Goal: Information Seeking & Learning: Learn about a topic

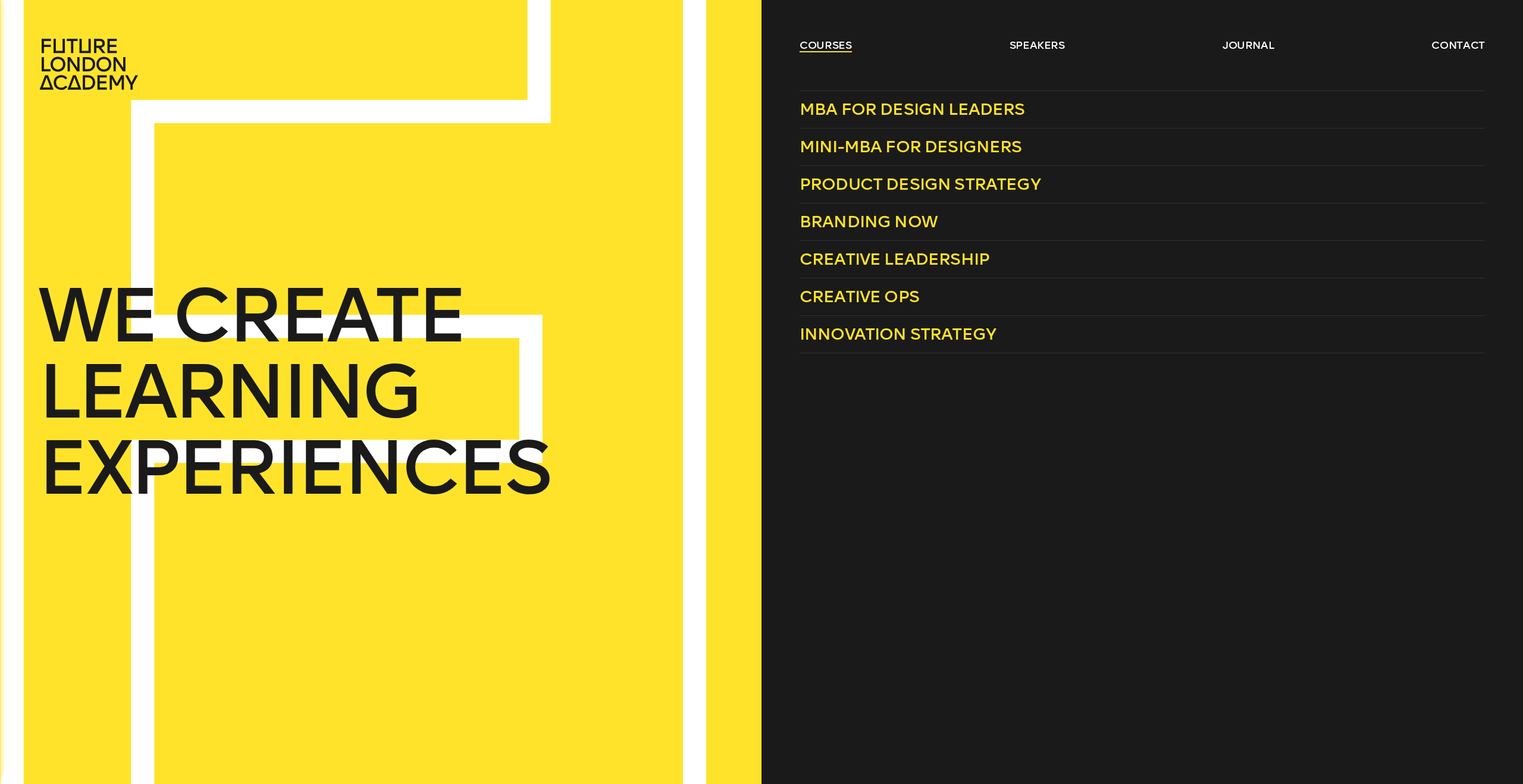
click at [825, 50] on link "courses" at bounding box center [825, 45] width 52 height 14
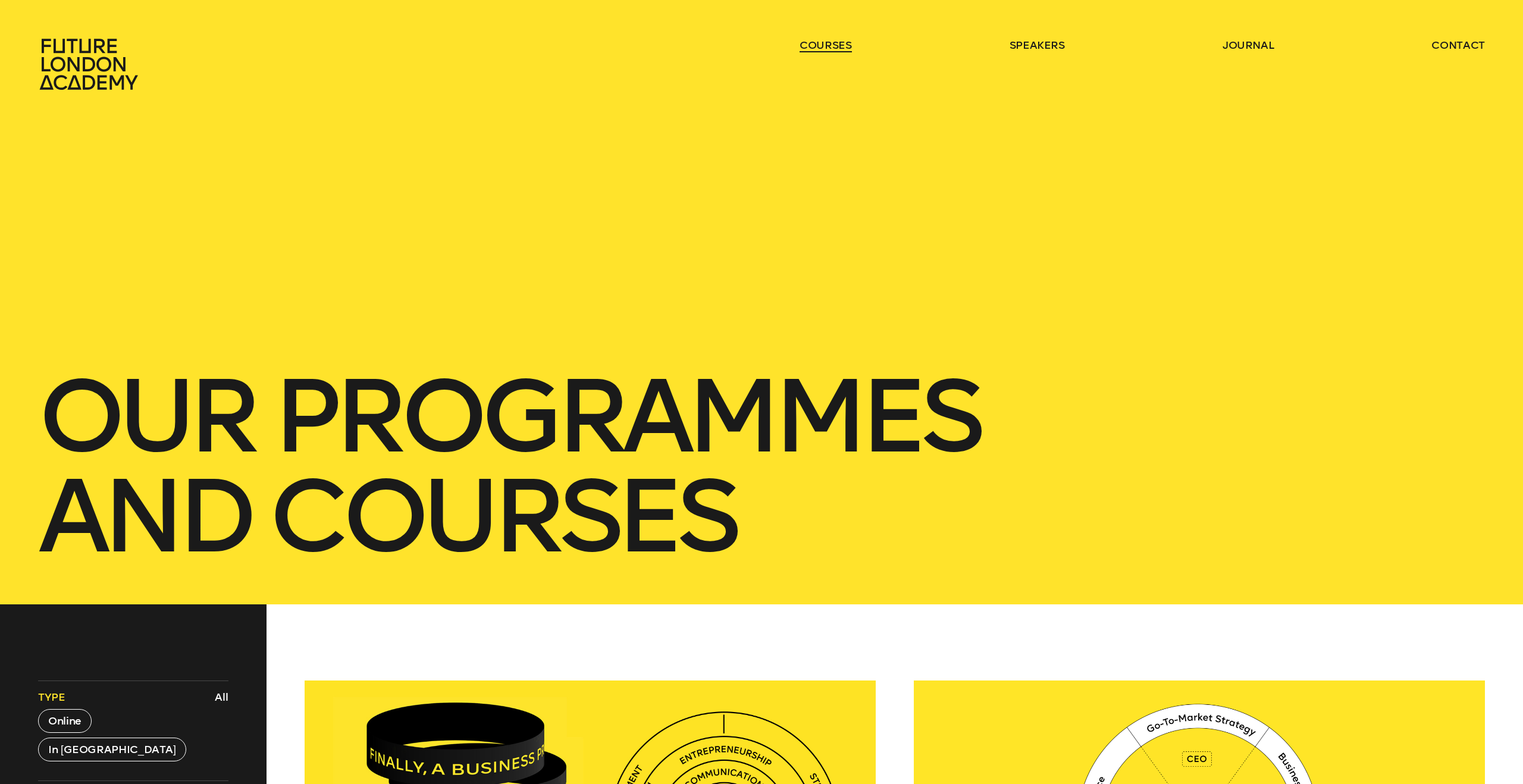
click at [825, 49] on link "courses" at bounding box center [825, 45] width 52 height 14
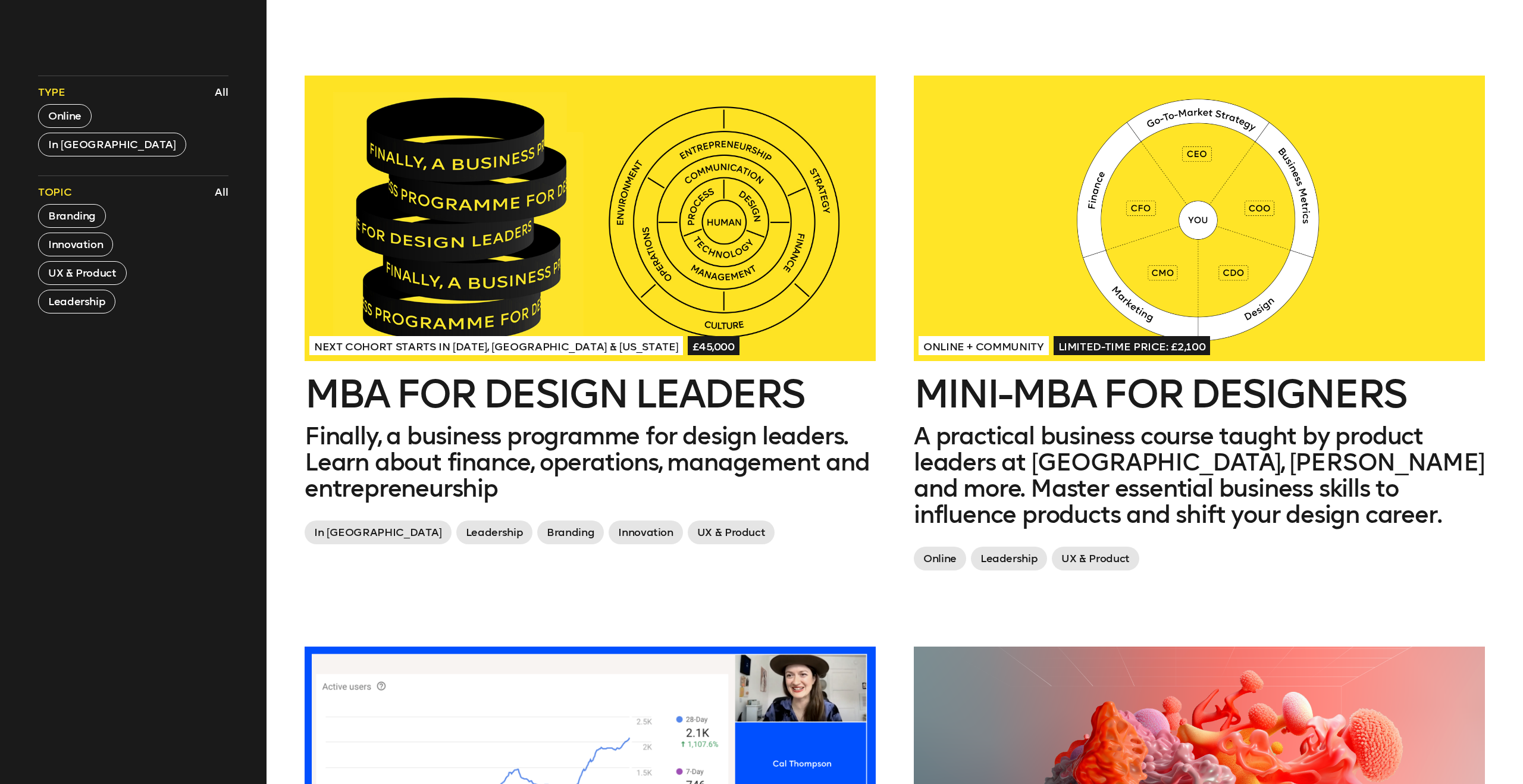
scroll to position [636, 0]
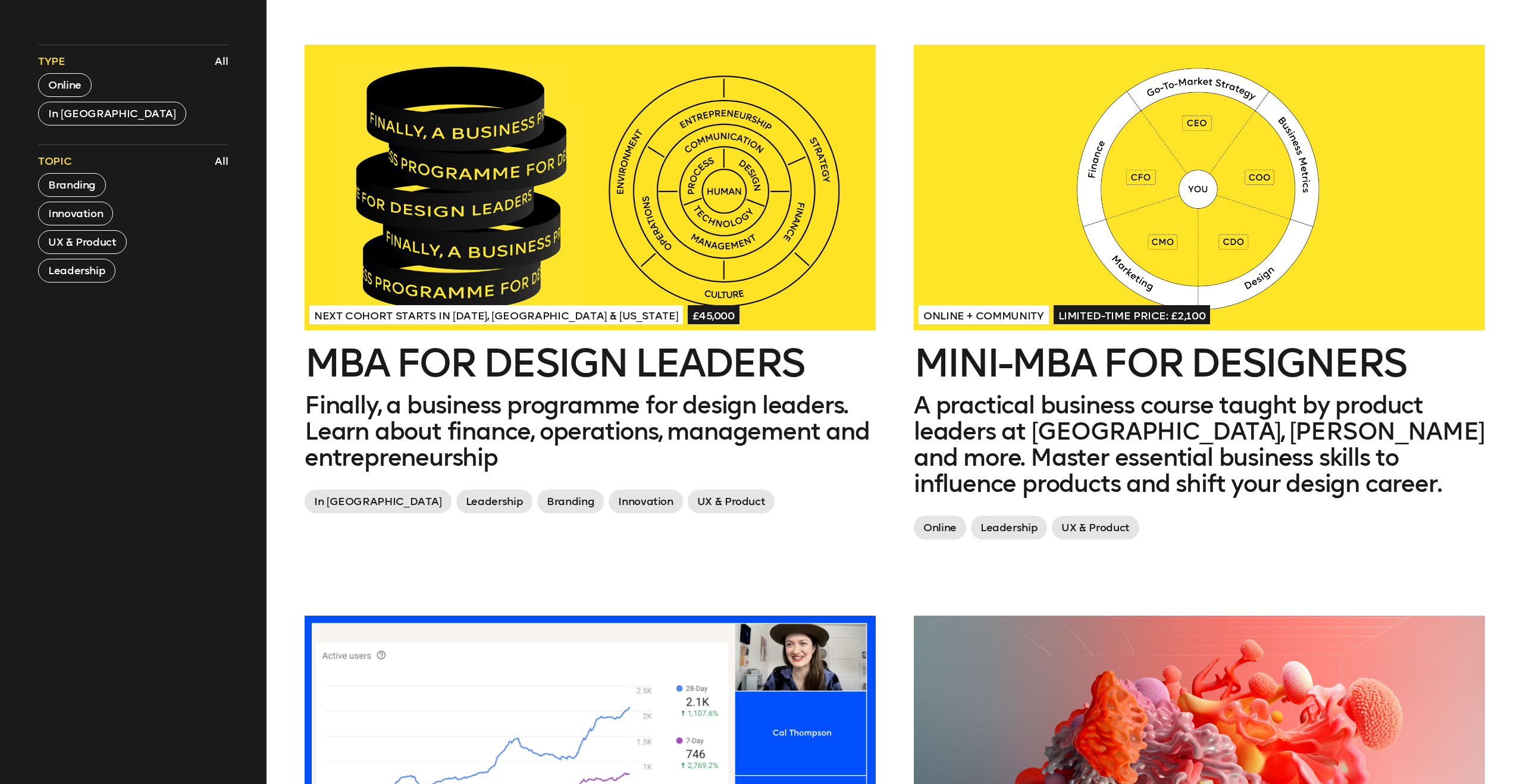
click at [1254, 301] on div at bounding box center [1198, 187] width 571 height 286
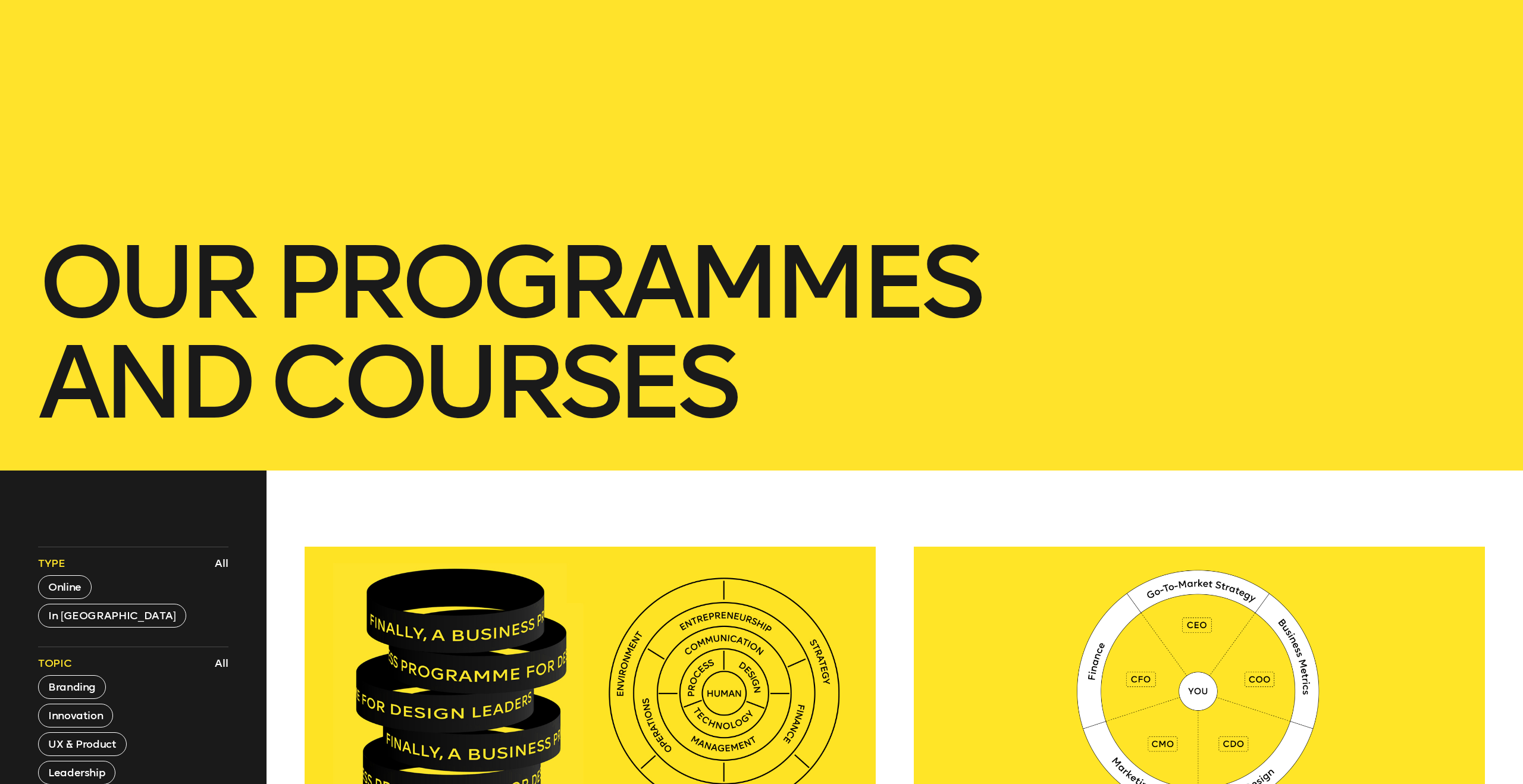
scroll to position [0, 0]
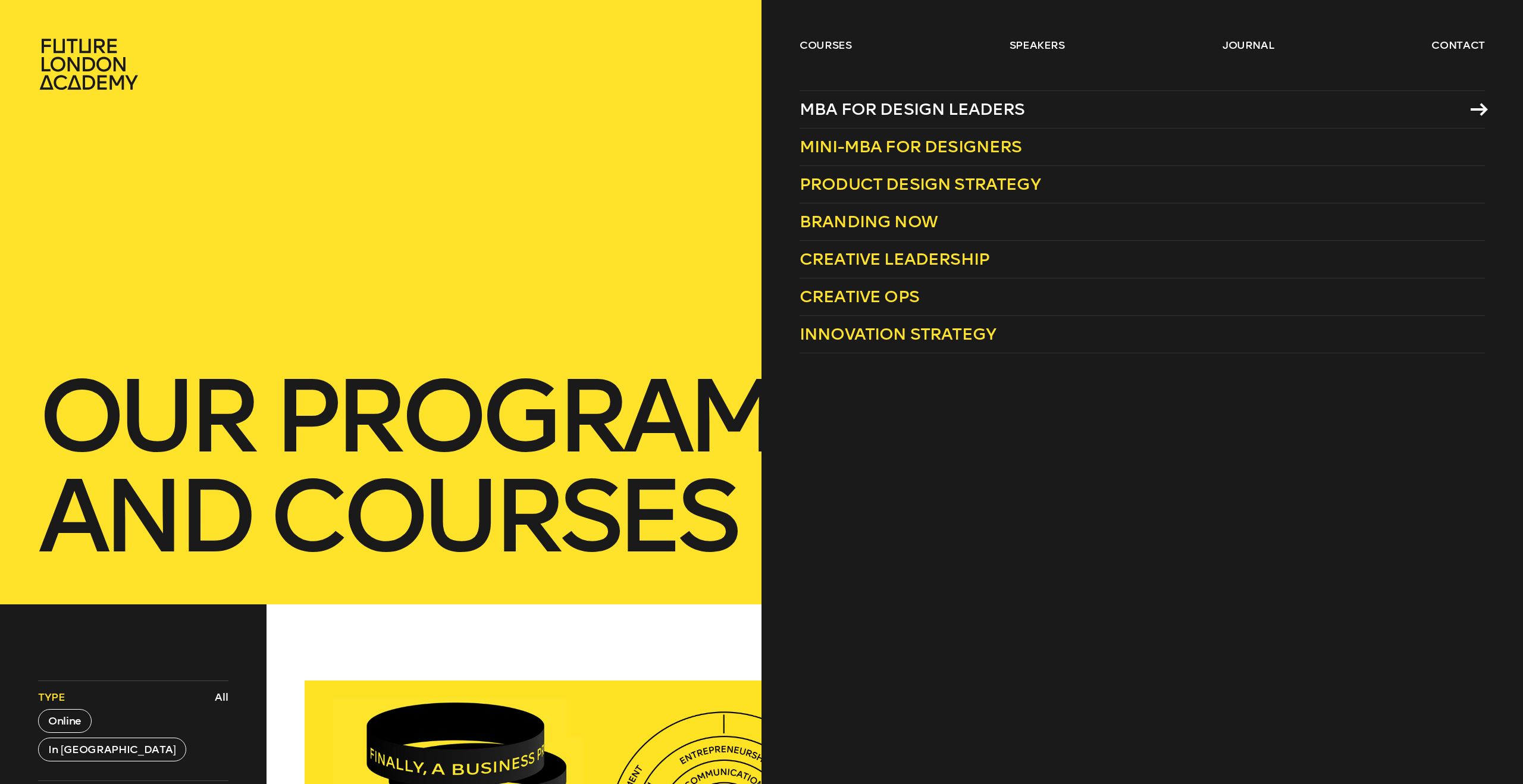
click at [840, 111] on span "MBA for Design Leaders" at bounding box center [913, 109] width 226 height 19
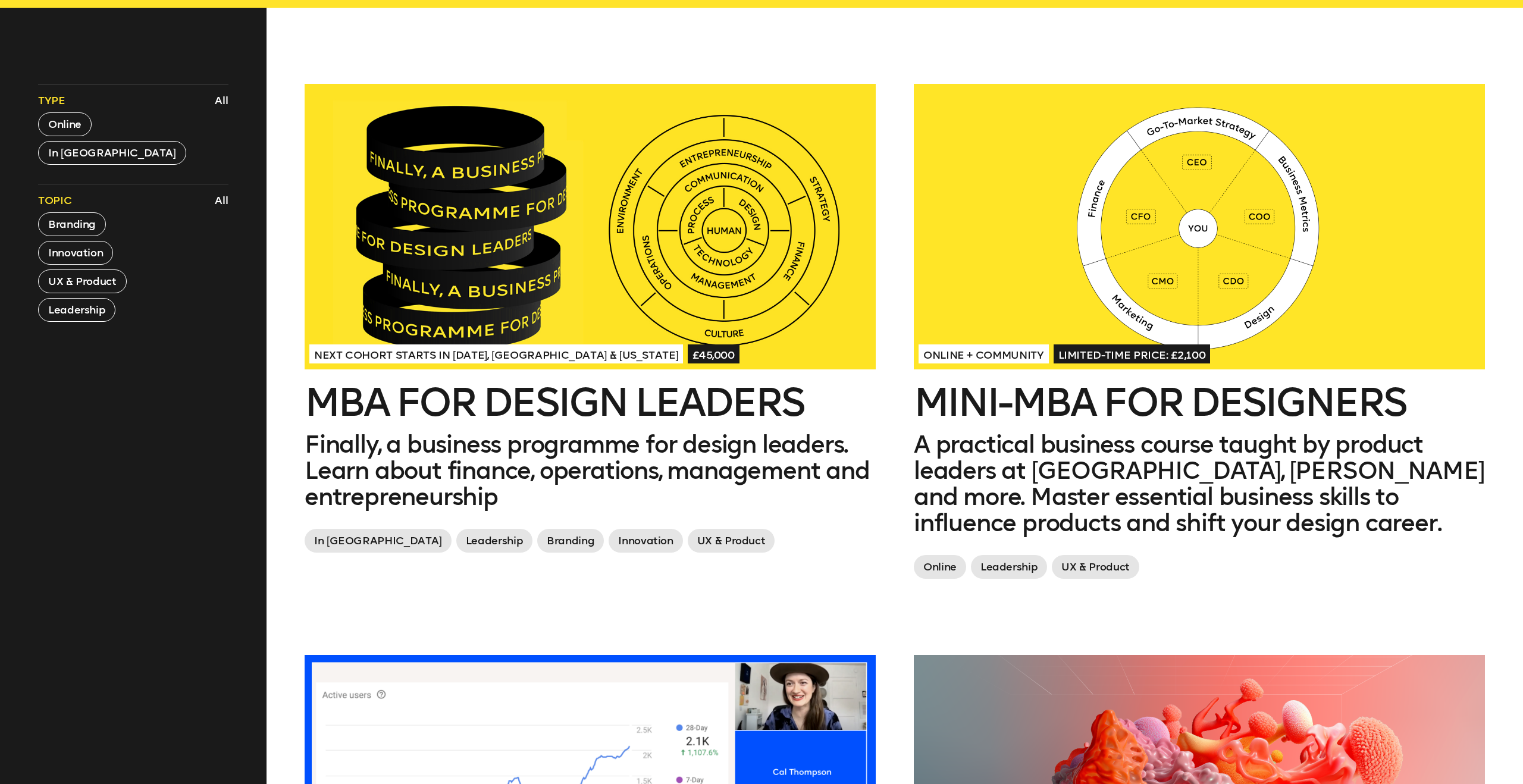
scroll to position [594, 0]
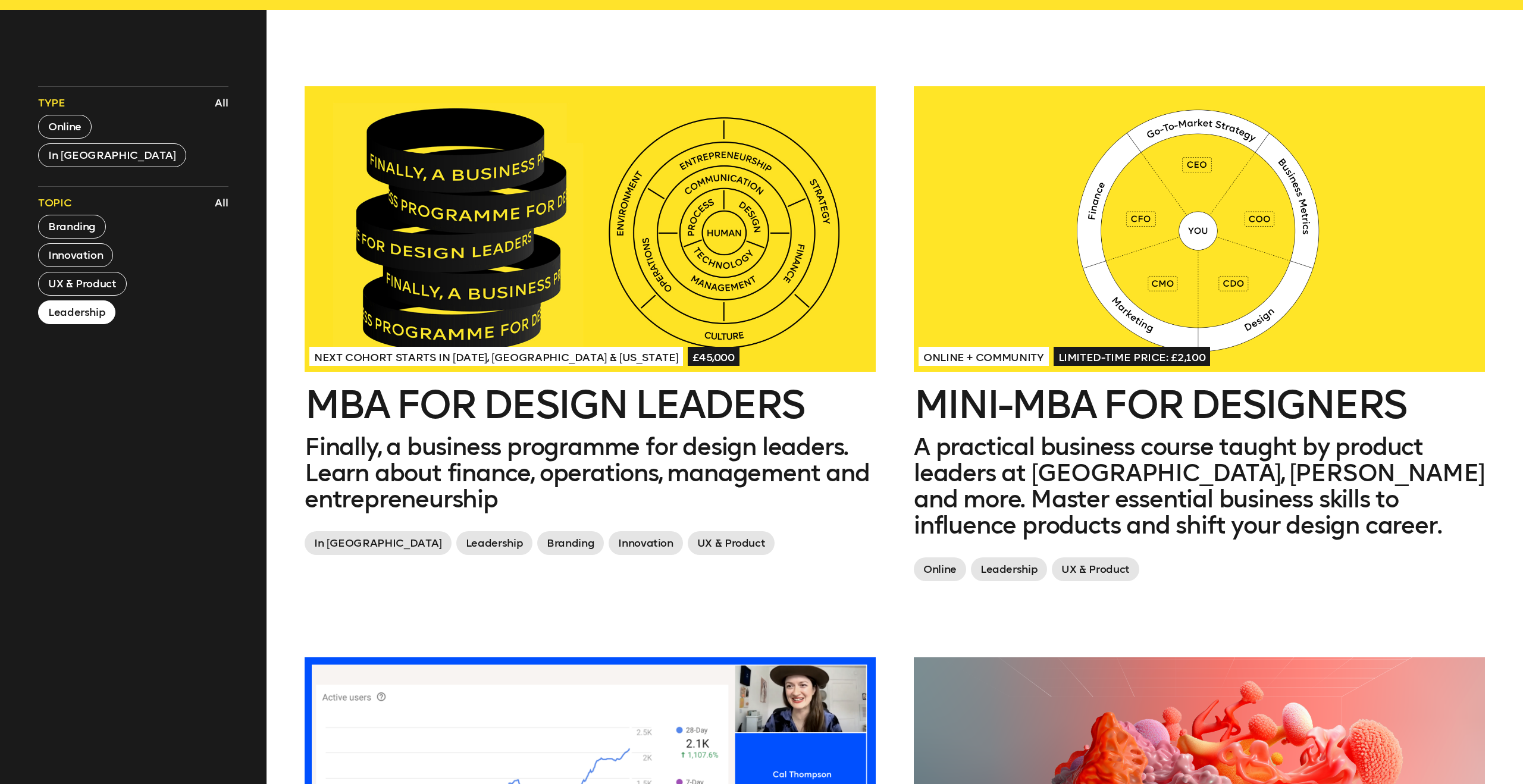
click at [74, 322] on button "Leadership" at bounding box center [76, 312] width 77 height 24
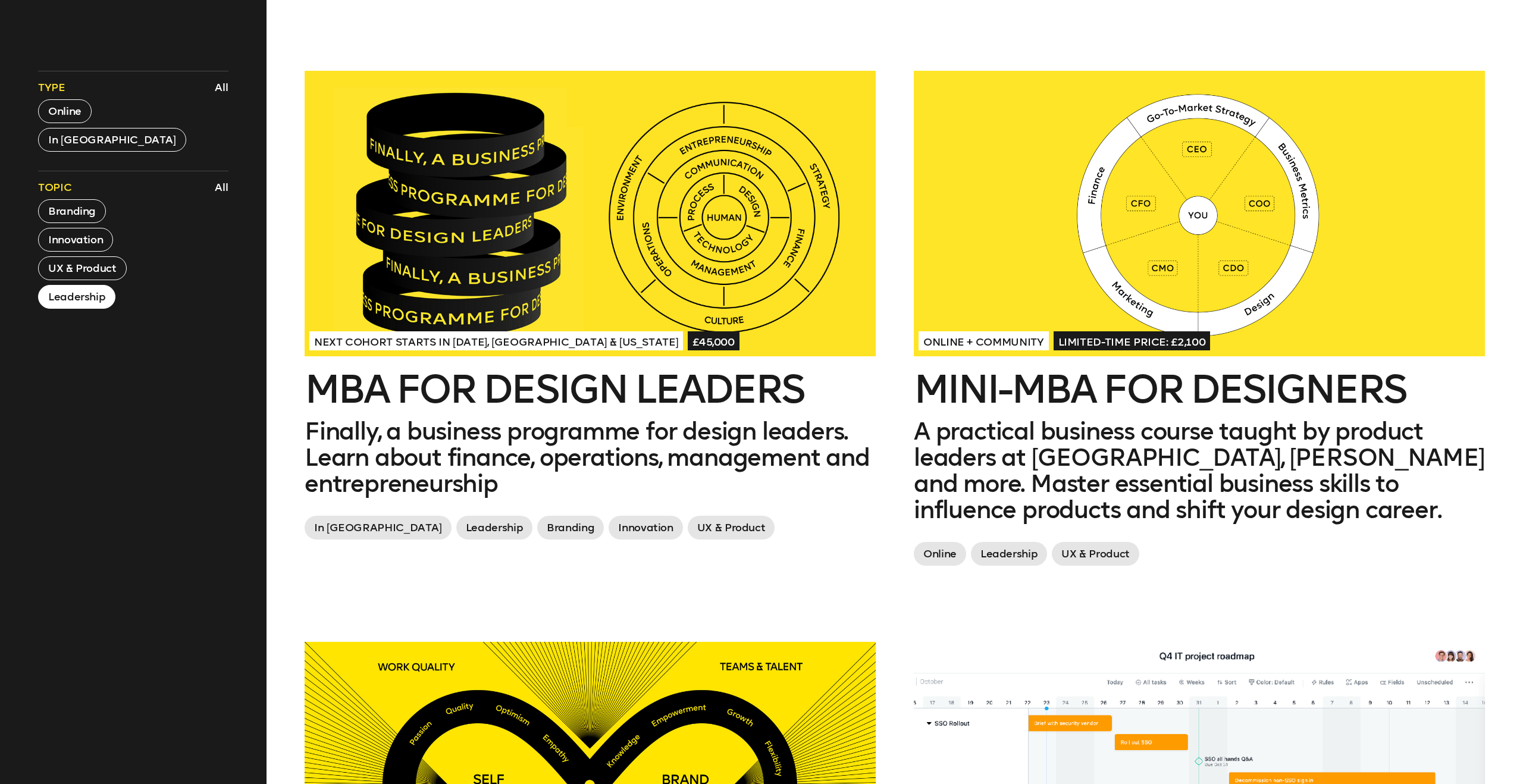
scroll to position [606, 0]
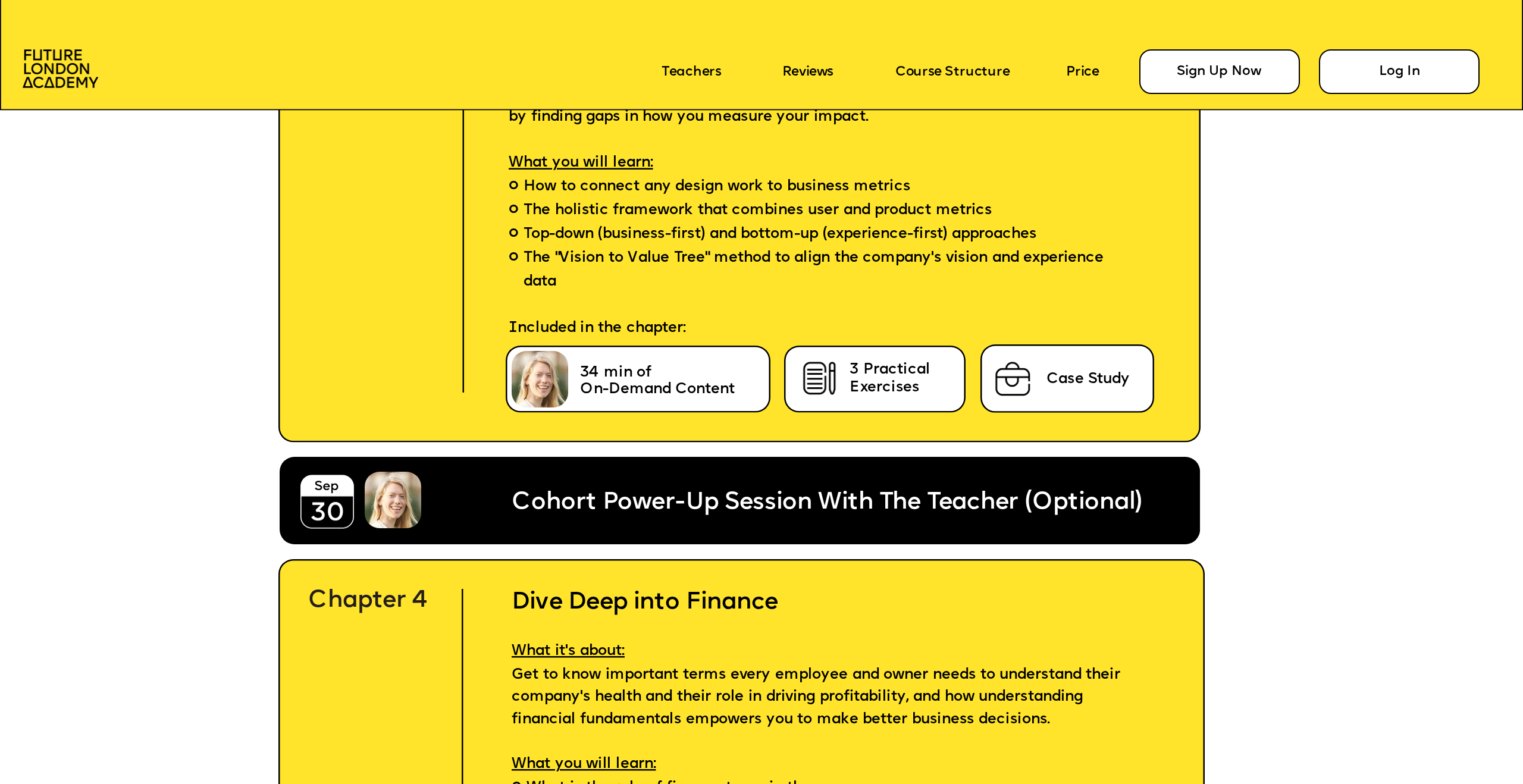
scroll to position [6221, 0]
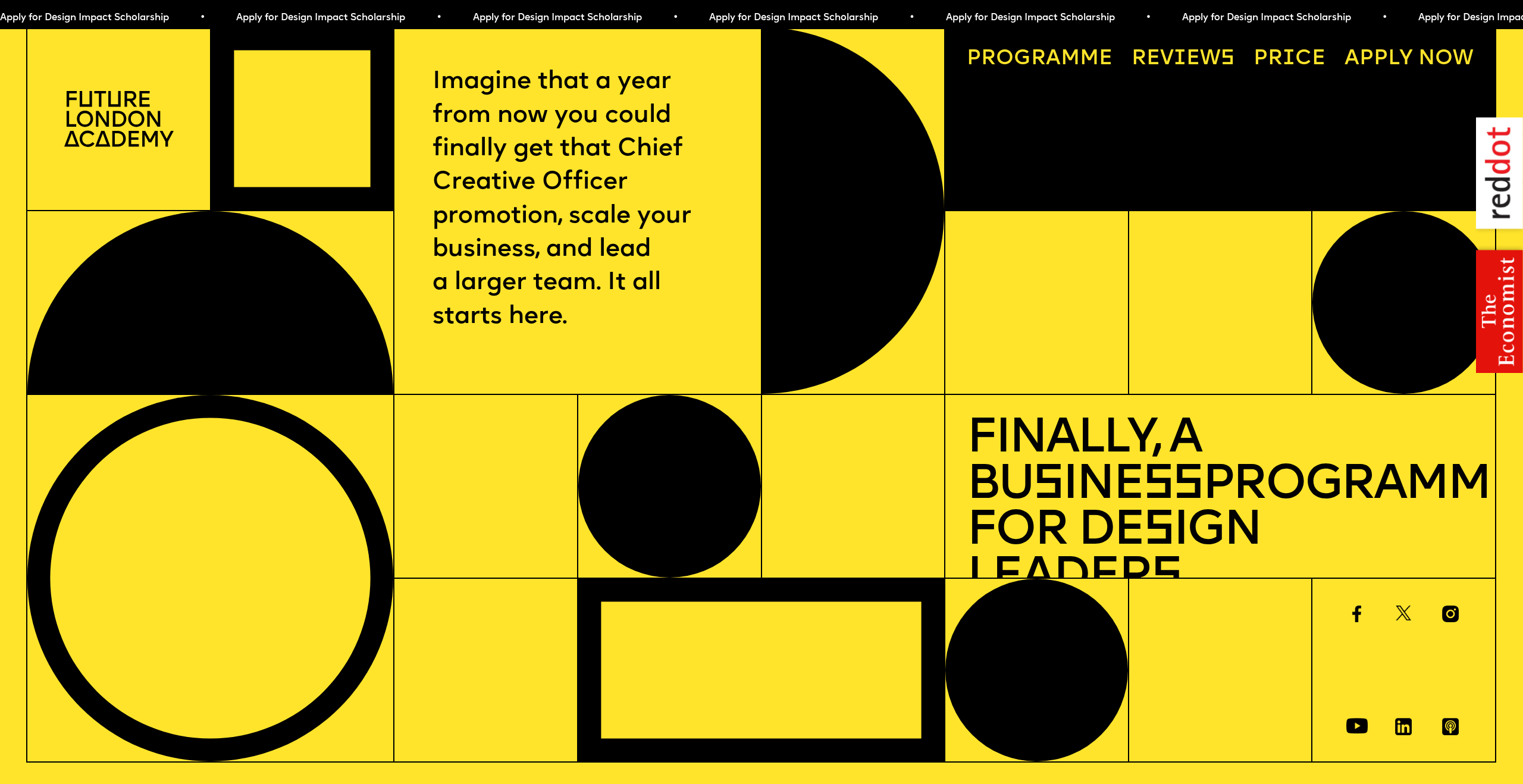
scroll to position [19, 0]
